Goal: Task Accomplishment & Management: Manage account settings

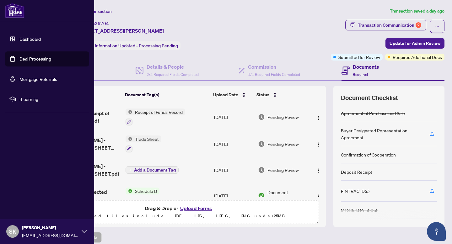
click at [27, 40] on link "Dashboard" at bounding box center [29, 39] width 21 height 6
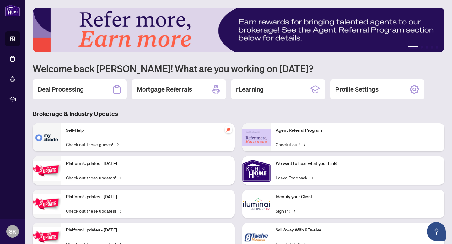
scroll to position [24, 0]
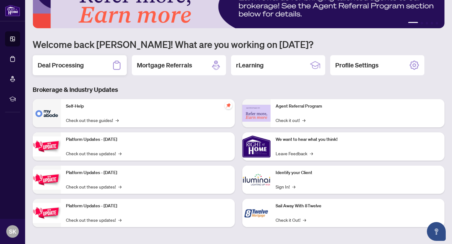
click at [89, 66] on div "Deal Processing" at bounding box center [80, 65] width 94 height 20
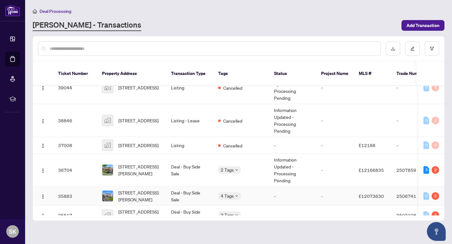
scroll to position [41, 0]
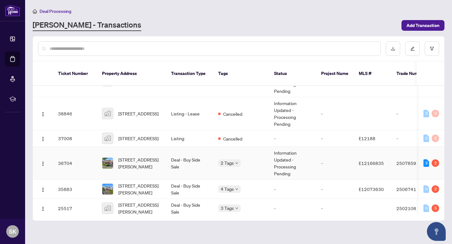
click at [282, 157] on td "Information Updated - Processing Pending" at bounding box center [292, 163] width 47 height 33
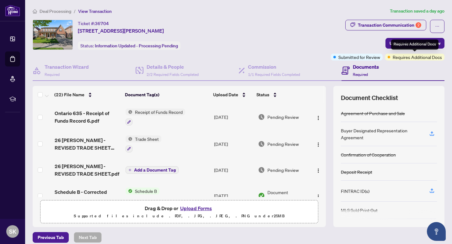
click at [407, 49] on div "Requires Additional Docs" at bounding box center [414, 45] width 47 height 10
click at [439, 43] on div "Requires Additional Docs" at bounding box center [414, 45] width 47 height 10
click at [440, 43] on span "Update for Admin Review" at bounding box center [415, 43] width 51 height 10
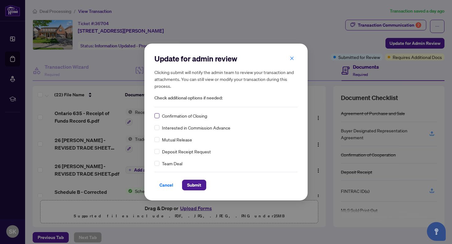
click at [159, 119] on label at bounding box center [157, 115] width 5 height 7
click at [205, 187] on button "Submit" at bounding box center [194, 185] width 24 height 11
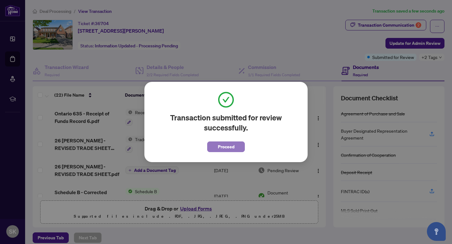
click at [234, 146] on span "Proceed" at bounding box center [226, 147] width 17 height 10
